Goal: Communication & Community: Answer question/provide support

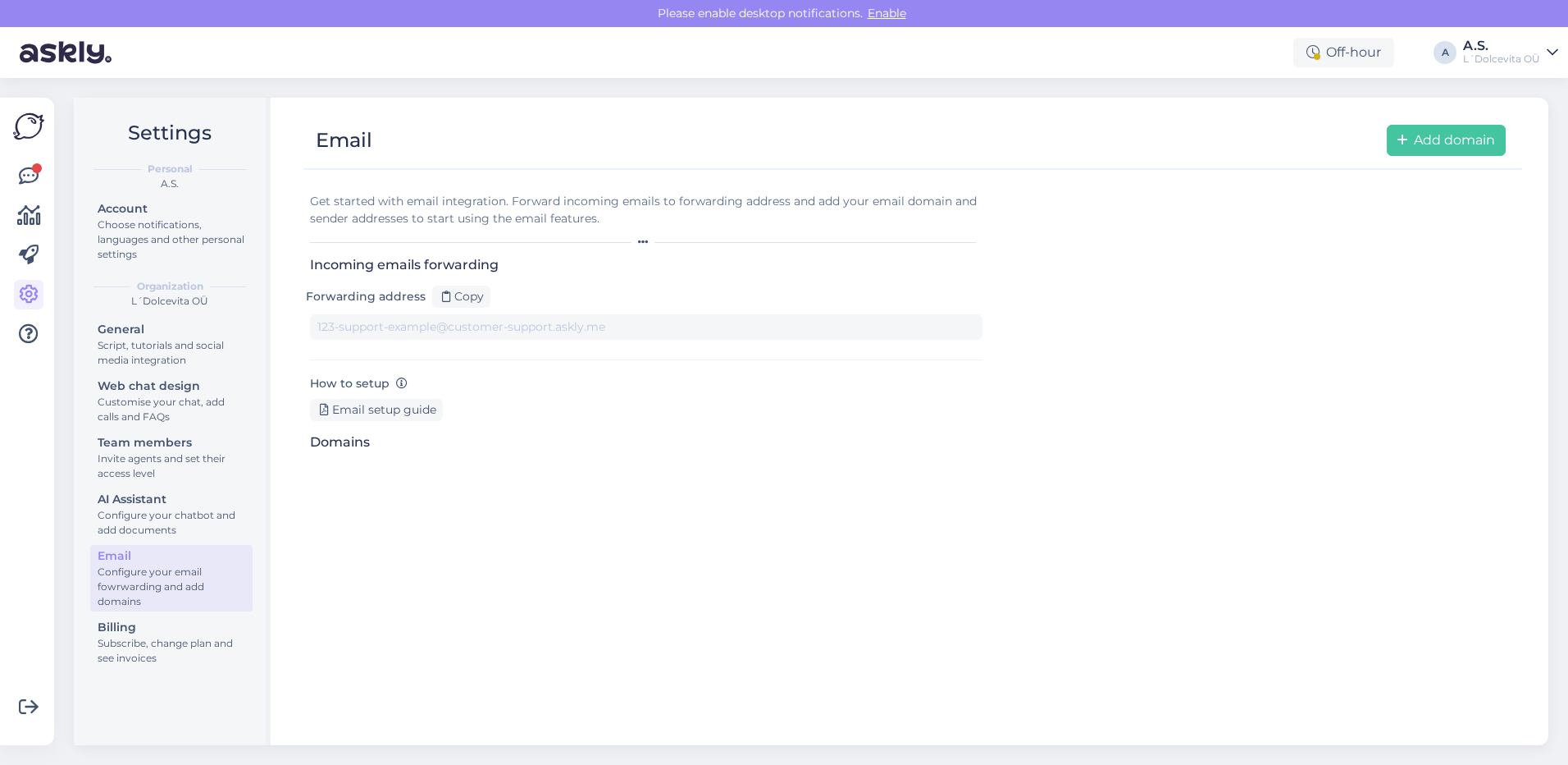
type input "[DOMAIN_NAME][EMAIL_ADDRESS][DOMAIN_NAME]"
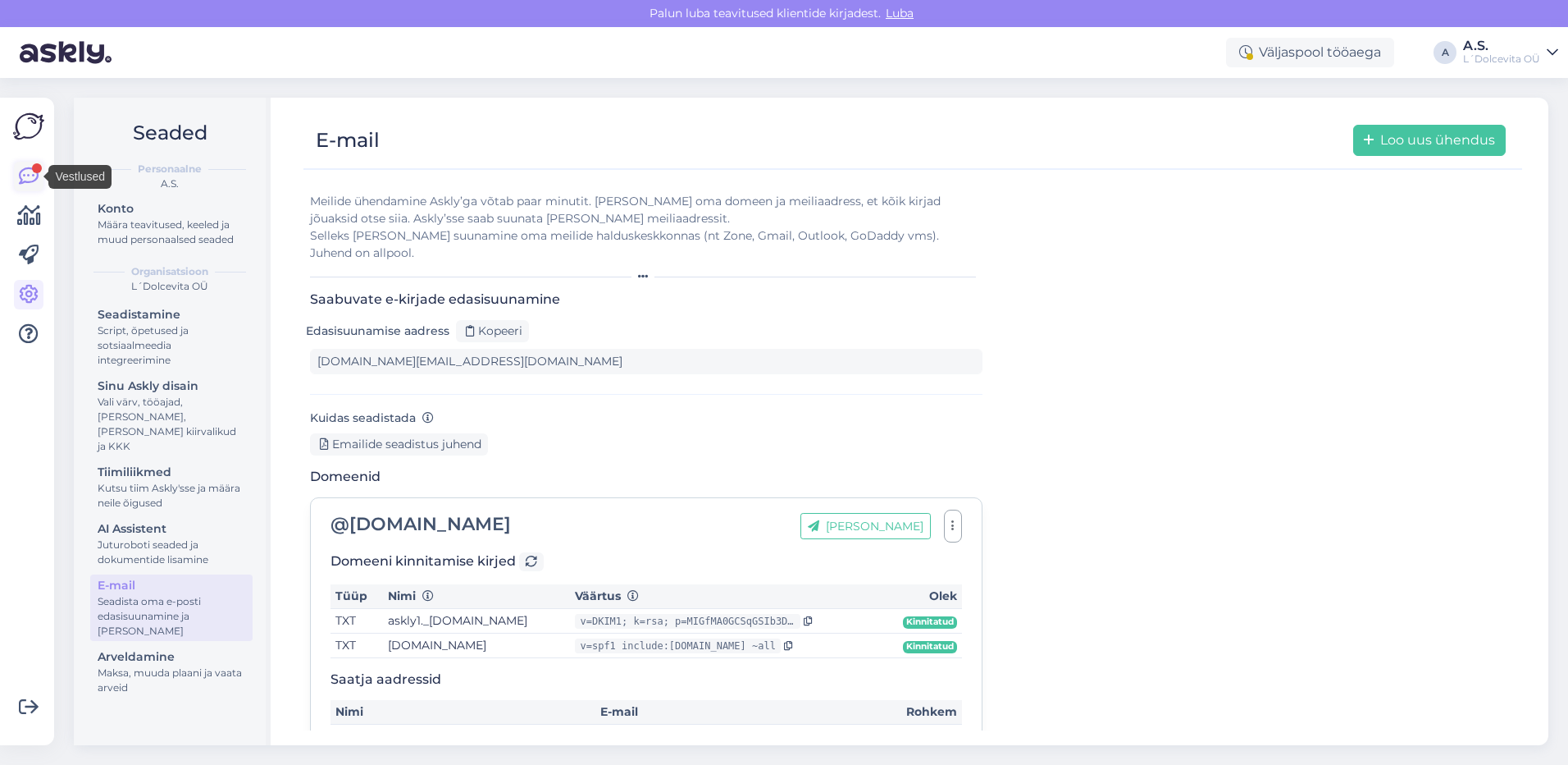
click at [28, 170] on icon at bounding box center [29, 176] width 20 height 20
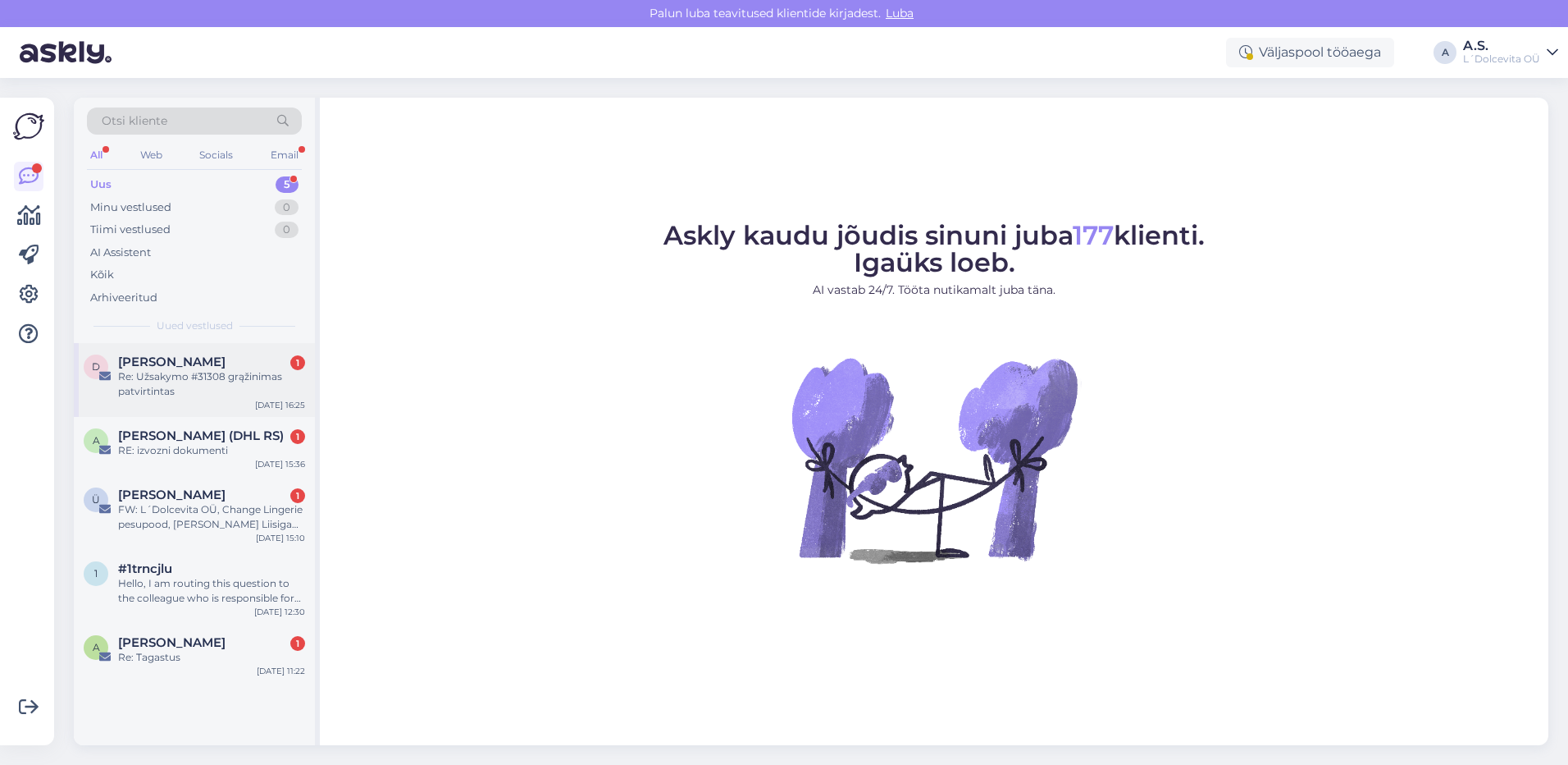
click at [203, 389] on div "Re: Užsakymo #31308 grąžinimas patvirtintas" at bounding box center [211, 383] width 187 height 30
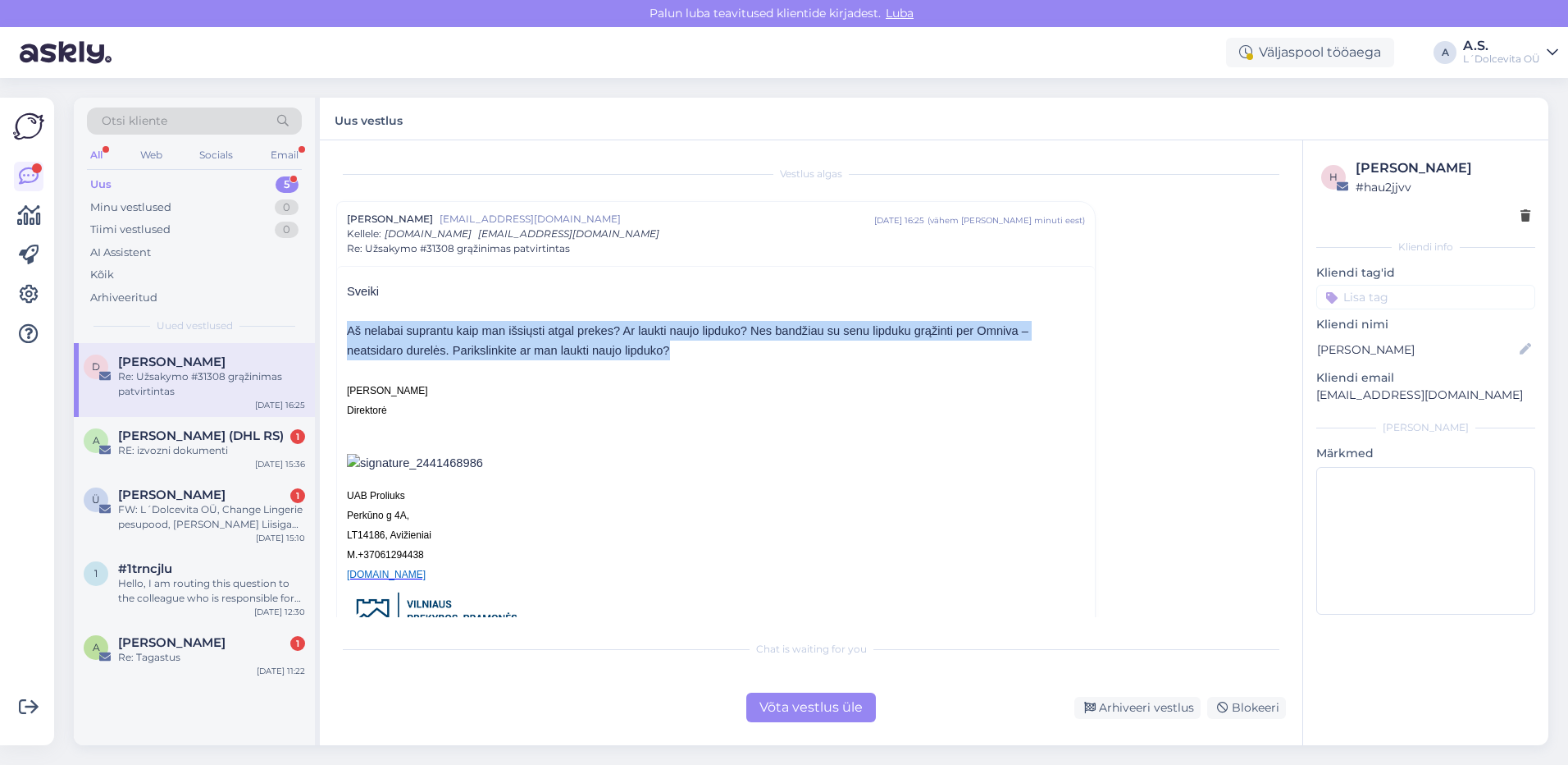
drag, startPoint x: 675, startPoint y: 346, endPoint x: 377, endPoint y: 312, distance: 299.9
copy div "Aš nelabai suprantu kaip man išsiųsti atgal prekes? Ar laukti naujo lipduko? Ne…"
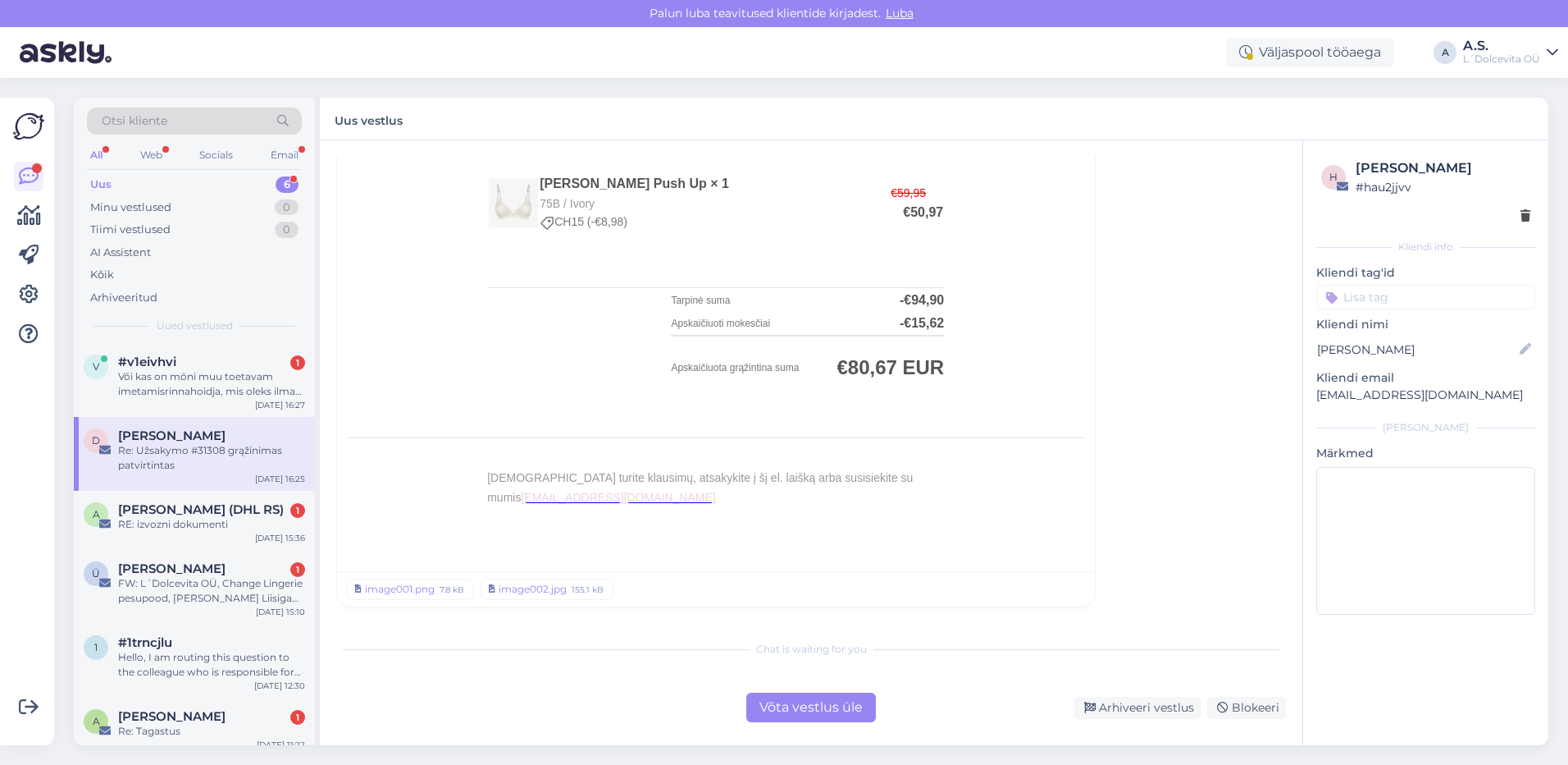
scroll to position [1237, 0]
click at [173, 400] on div "v #v1eivhvi 1 Või kas on mõni muu toetavam imetamisrinnahoidja, mis oleks ilma …" at bounding box center [194, 380] width 241 height 74
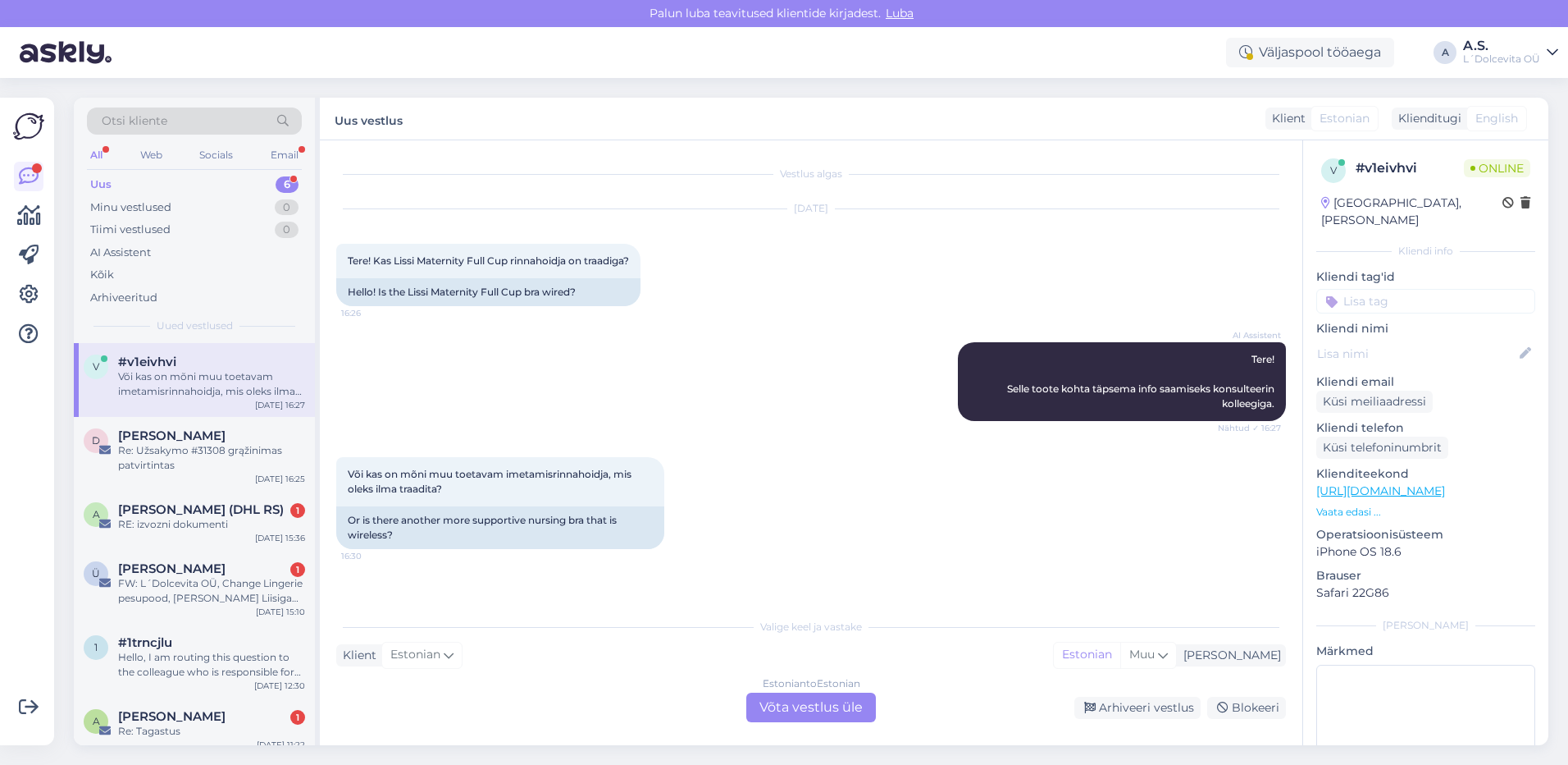
scroll to position [0, 0]
click at [820, 703] on div "Estonian to Estonian Võta vestlus üle" at bounding box center [811, 706] width 130 height 30
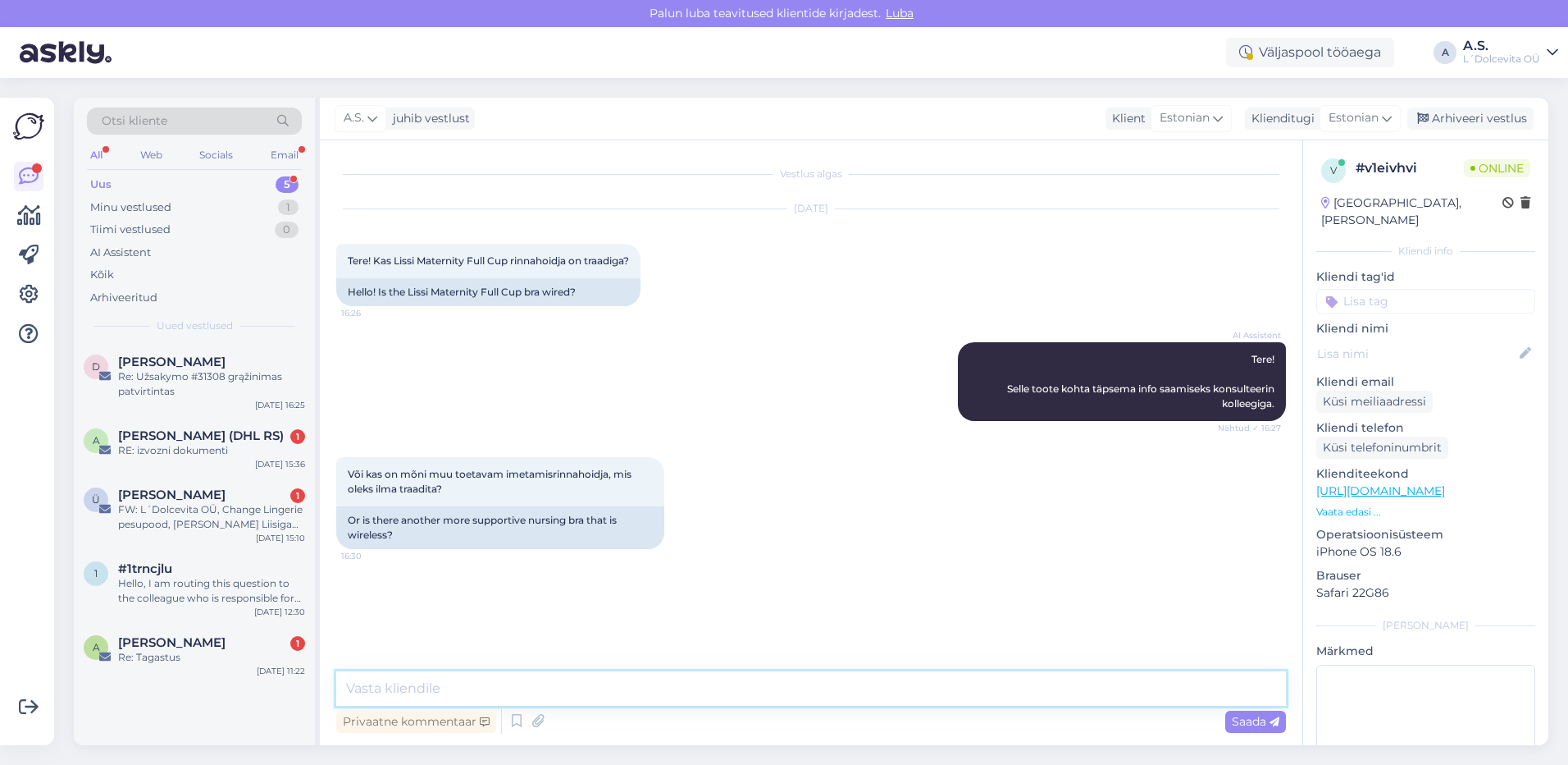
click at [784, 680] on textarea at bounding box center [811, 688] width 950 height 34
type textarea "Tere, jah, Lissi Maternity on tugikaarega rinnahoidja"
click at [1249, 723] on span "Saada" at bounding box center [1255, 721] width 48 height 14
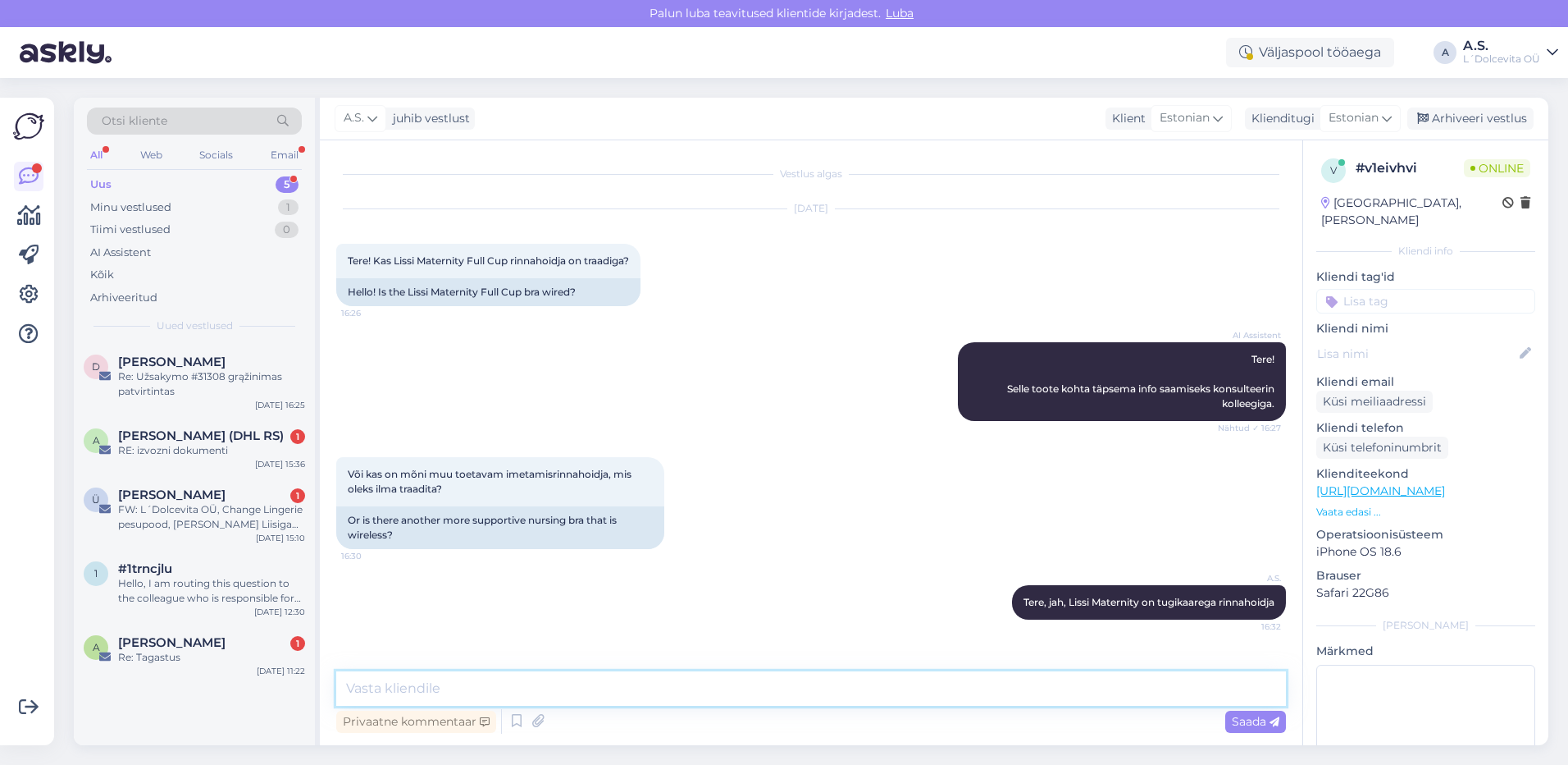
click at [539, 690] on textarea at bounding box center [811, 688] width 950 height 34
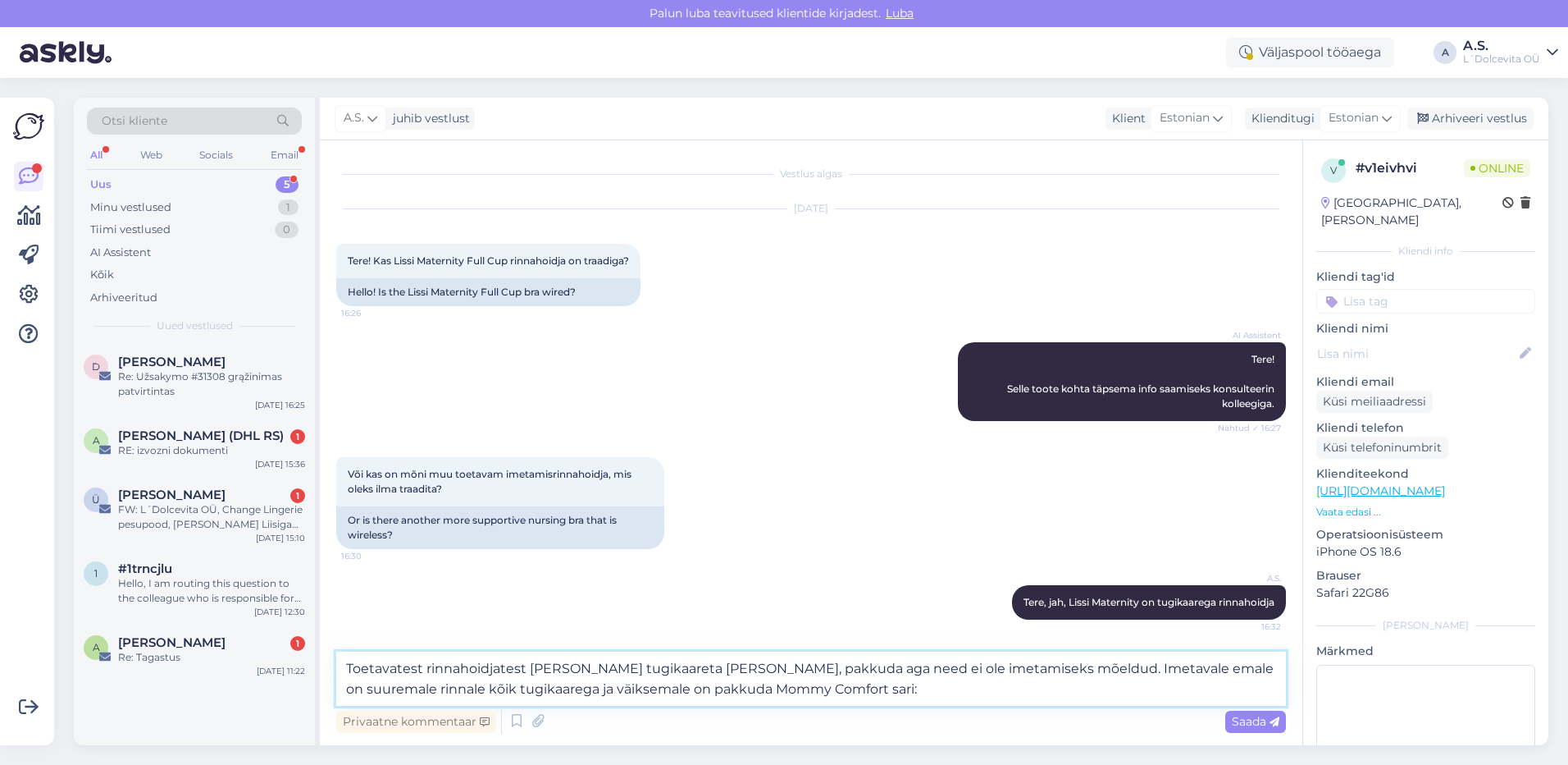
click at [596, 690] on textarea "Toetavatest rinnahoidjatest [PERSON_NAME] tugikaareta [PERSON_NAME], pakkuda ag…" at bounding box center [811, 679] width 950 height 54
click at [684, 688] on textarea "Toetavatest rinnahoidjatest [PERSON_NAME] tugikaareta [PERSON_NAME], pakkuda ag…" at bounding box center [811, 679] width 950 height 54
paste textarea "[URL][DOMAIN_NAME]"
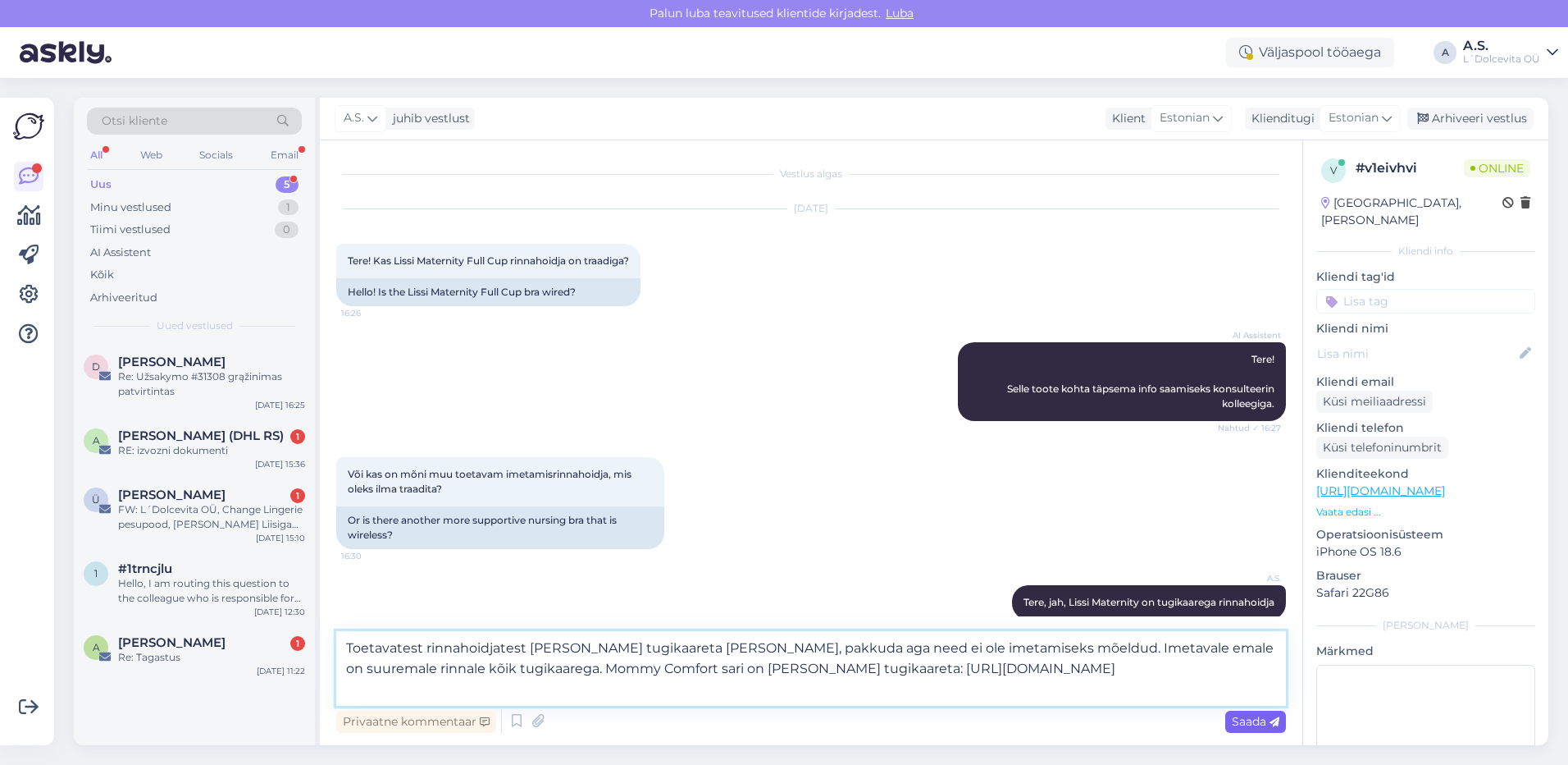
type textarea "Toetavatest rinnahoidjatest [PERSON_NAME] tugikaareta [PERSON_NAME], pakkuda ag…"
click at [1237, 716] on span "Saada" at bounding box center [1255, 721] width 48 height 14
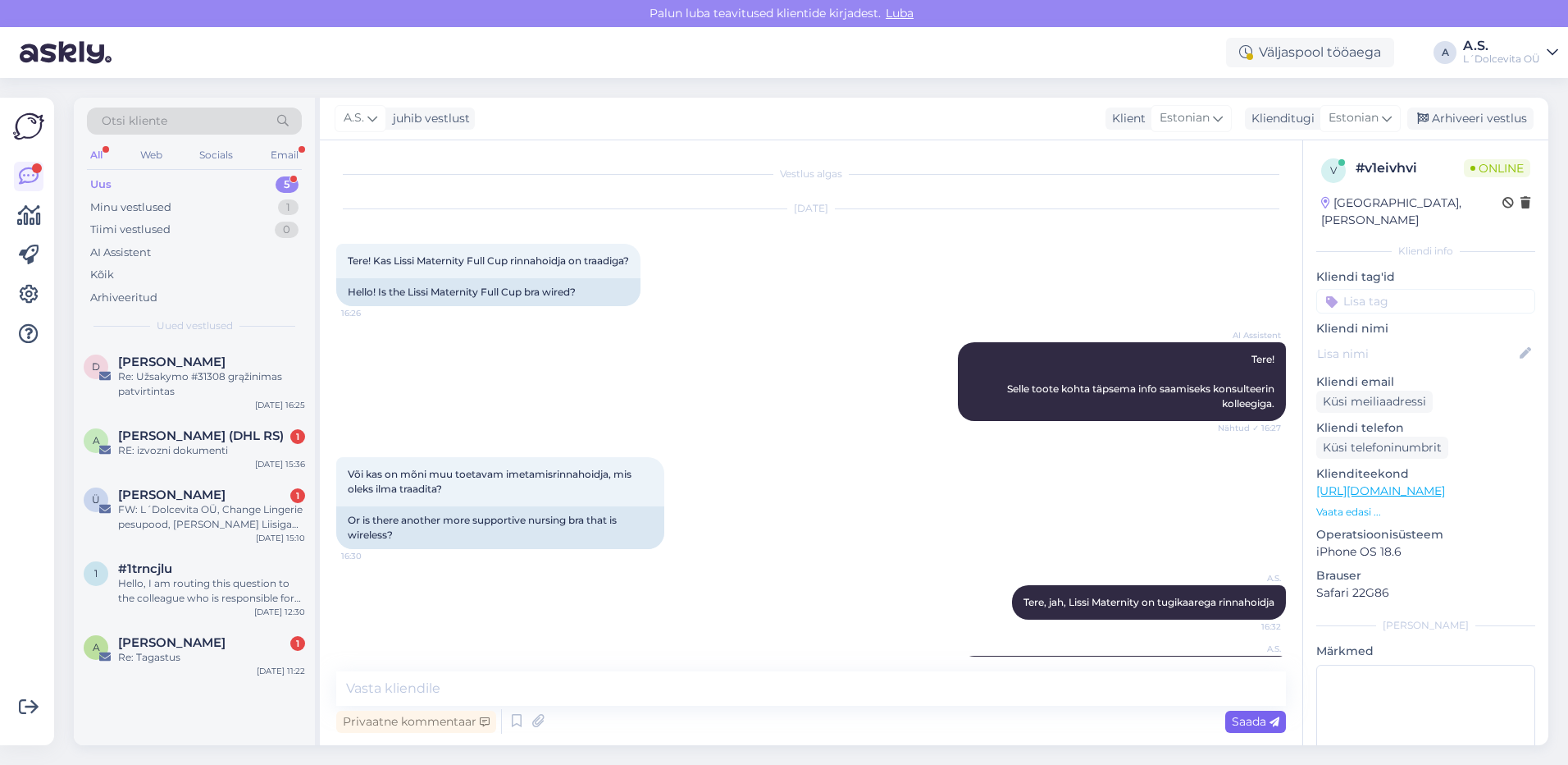
scroll to position [125, 0]
